Goal: Navigation & Orientation: Find specific page/section

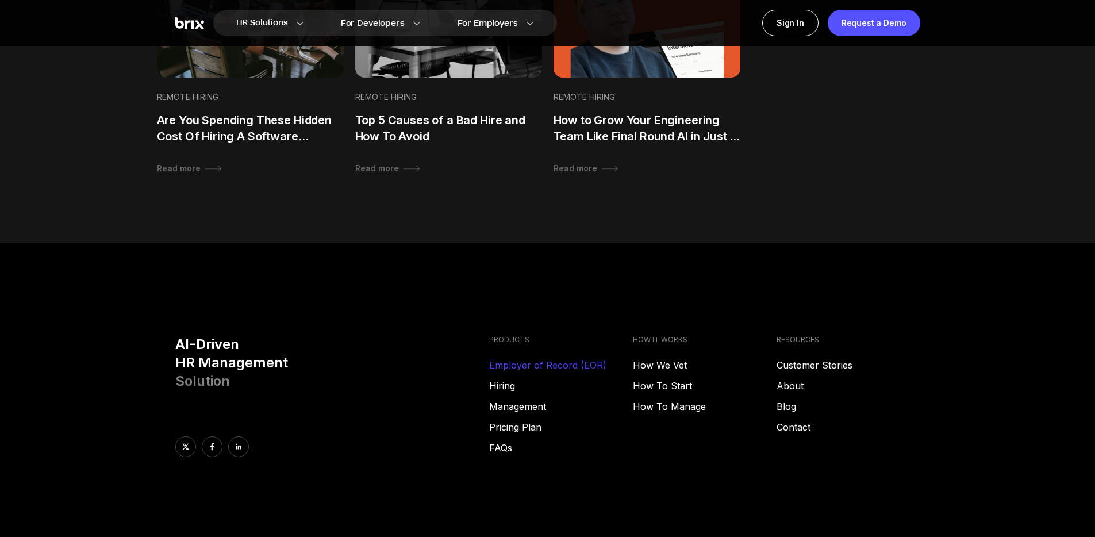
scroll to position [1114, 0]
